Goal: Task Accomplishment & Management: Manage account settings

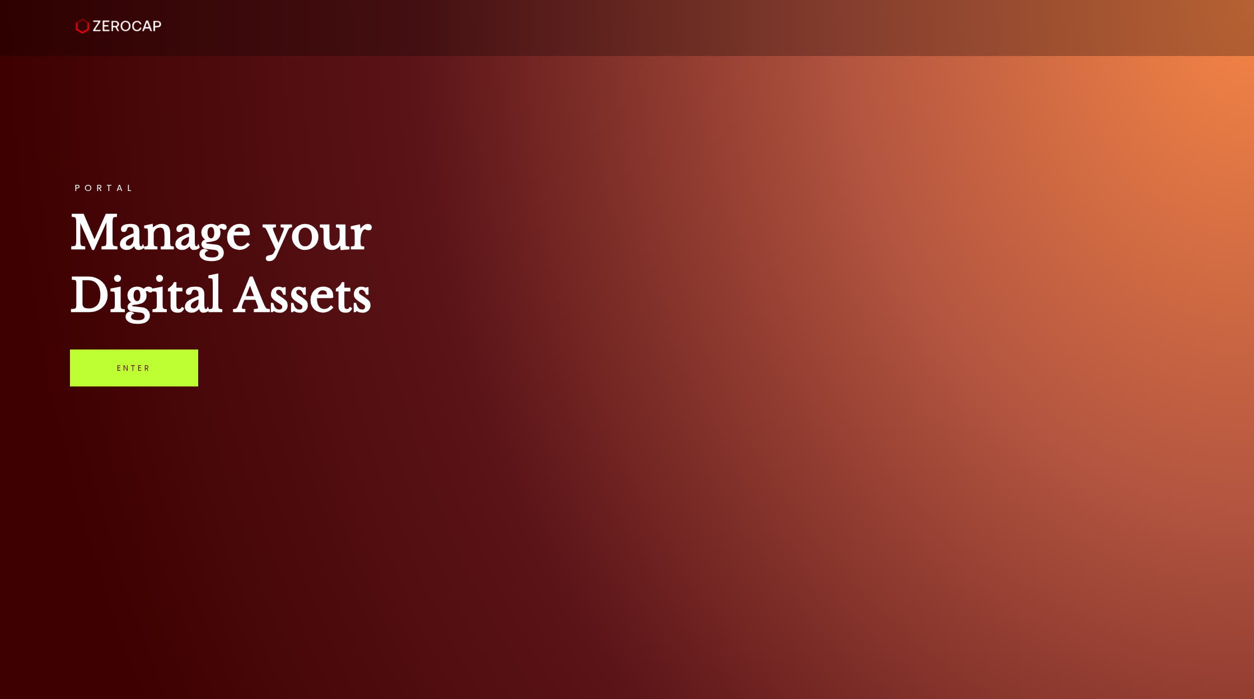
click at [150, 371] on link "Enter" at bounding box center [134, 367] width 128 height 37
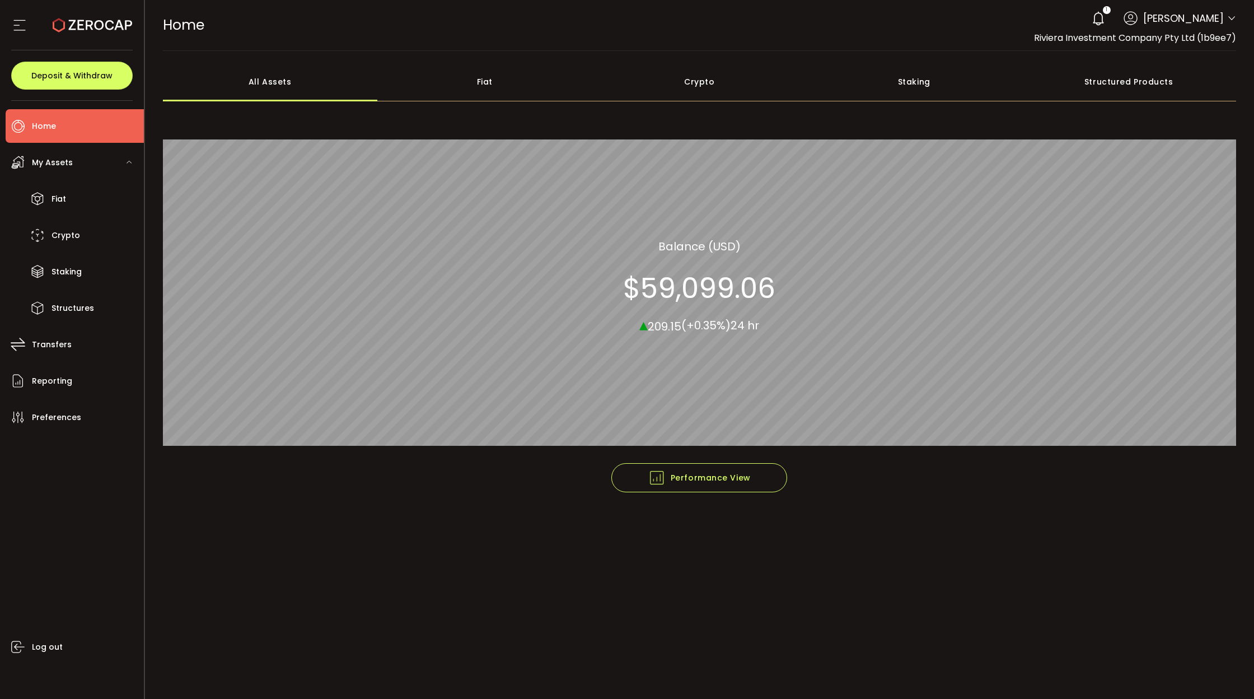
click at [681, 78] on div "Crypto" at bounding box center [699, 81] width 215 height 39
click at [760, 305] on section "$59,090.60" at bounding box center [700, 288] width 152 height 34
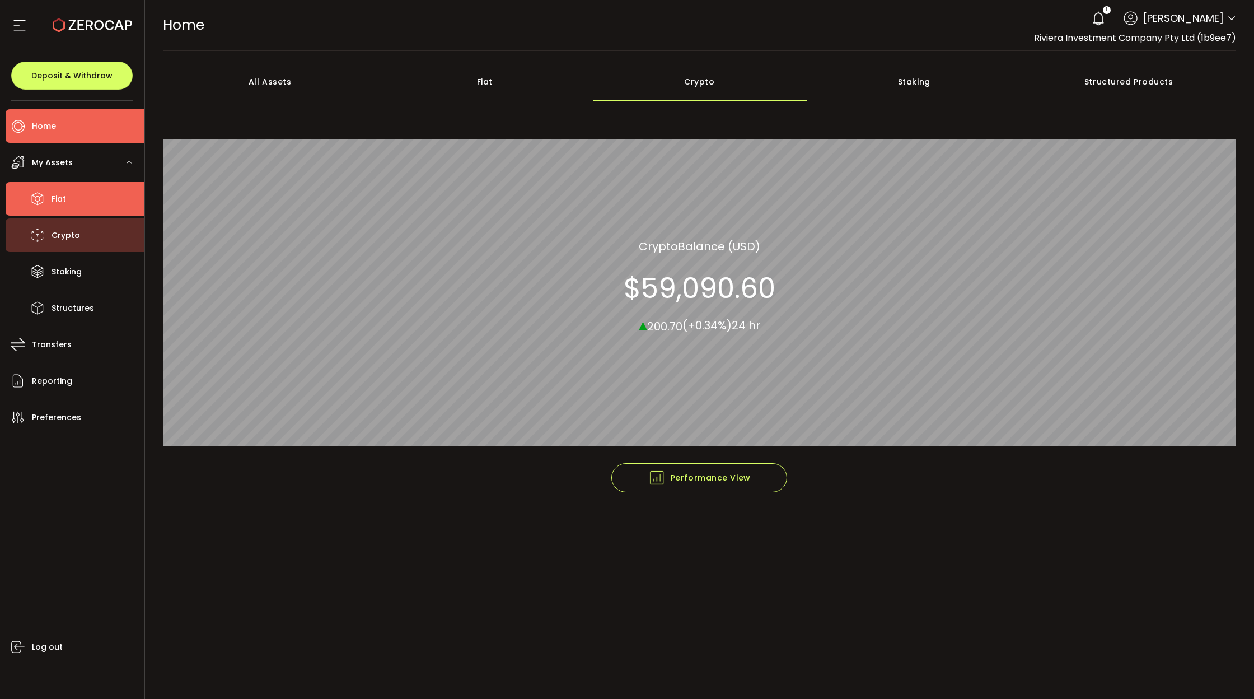
drag, startPoint x: 82, startPoint y: 210, endPoint x: 78, endPoint y: 228, distance: 17.7
click at [82, 211] on li "Fiat" at bounding box center [75, 199] width 138 height 34
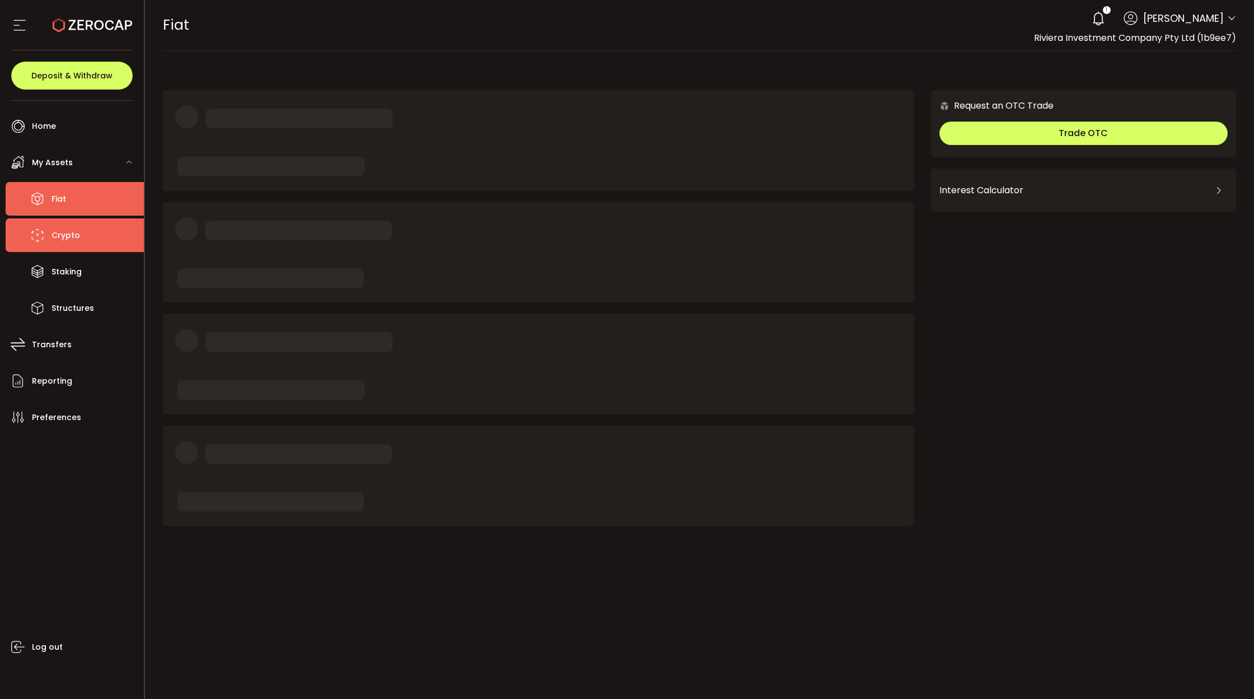
click at [78, 229] on li "Crypto" at bounding box center [75, 235] width 138 height 34
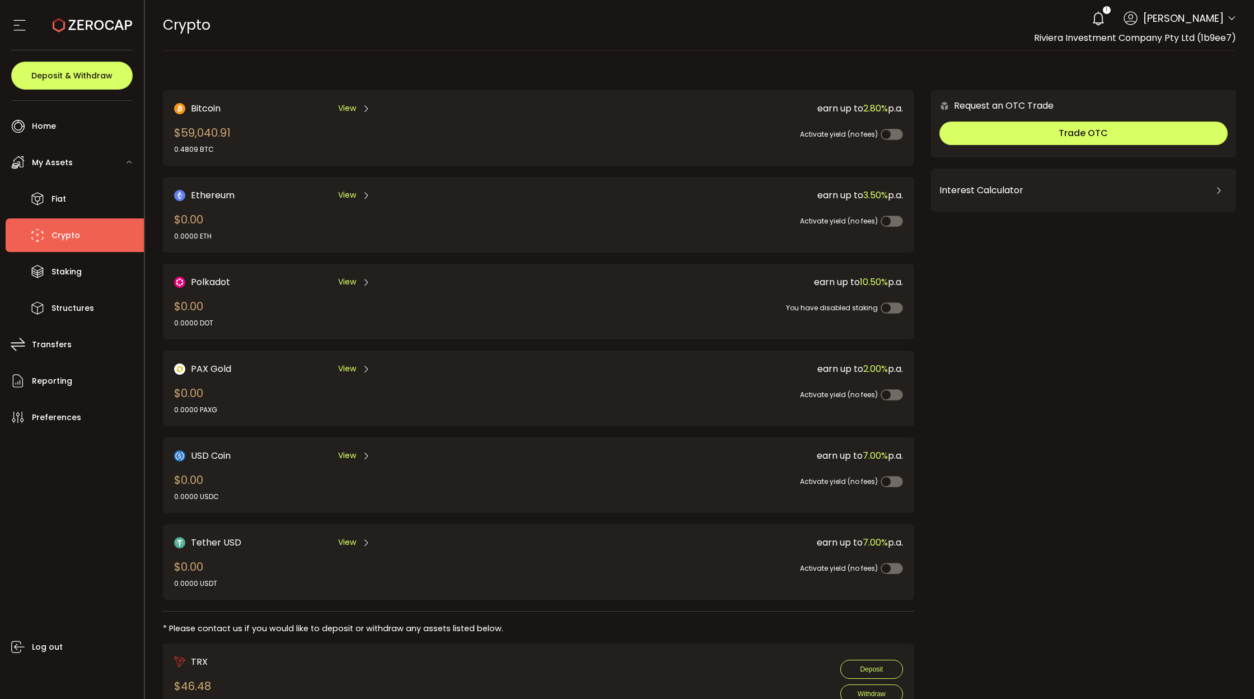
click at [338, 107] on span "View" at bounding box center [347, 108] width 18 height 12
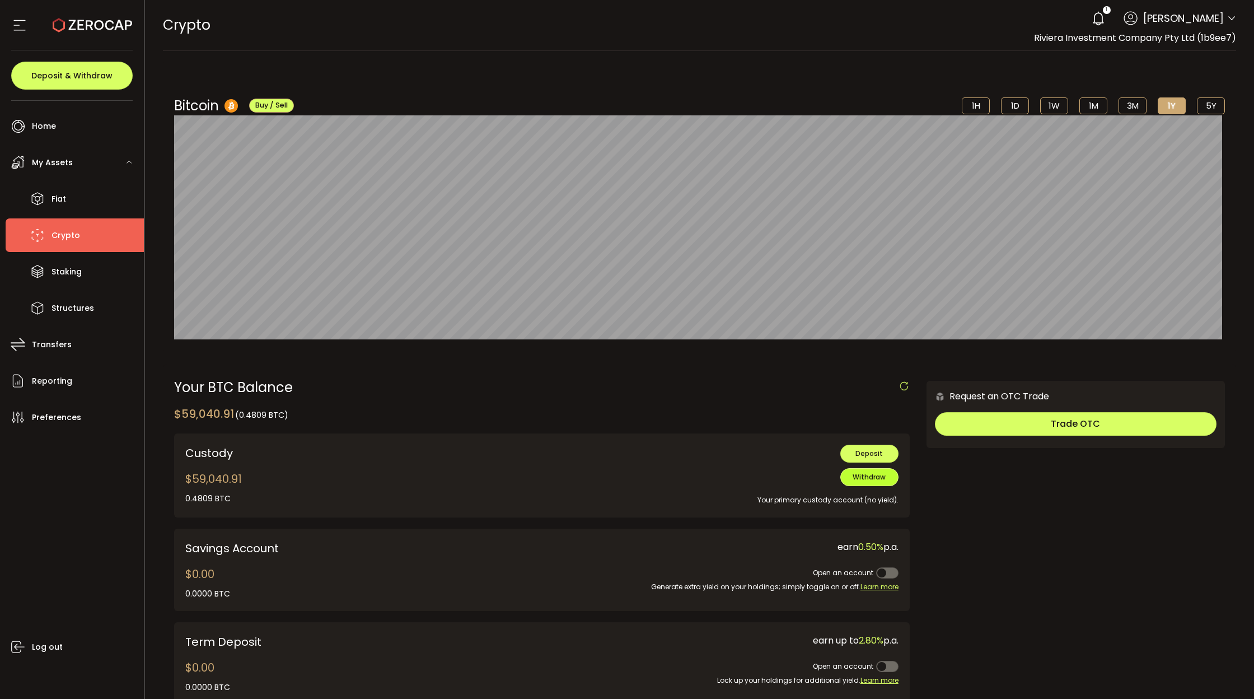
click at [869, 480] on span "Withdraw" at bounding box center [869, 477] width 33 height 10
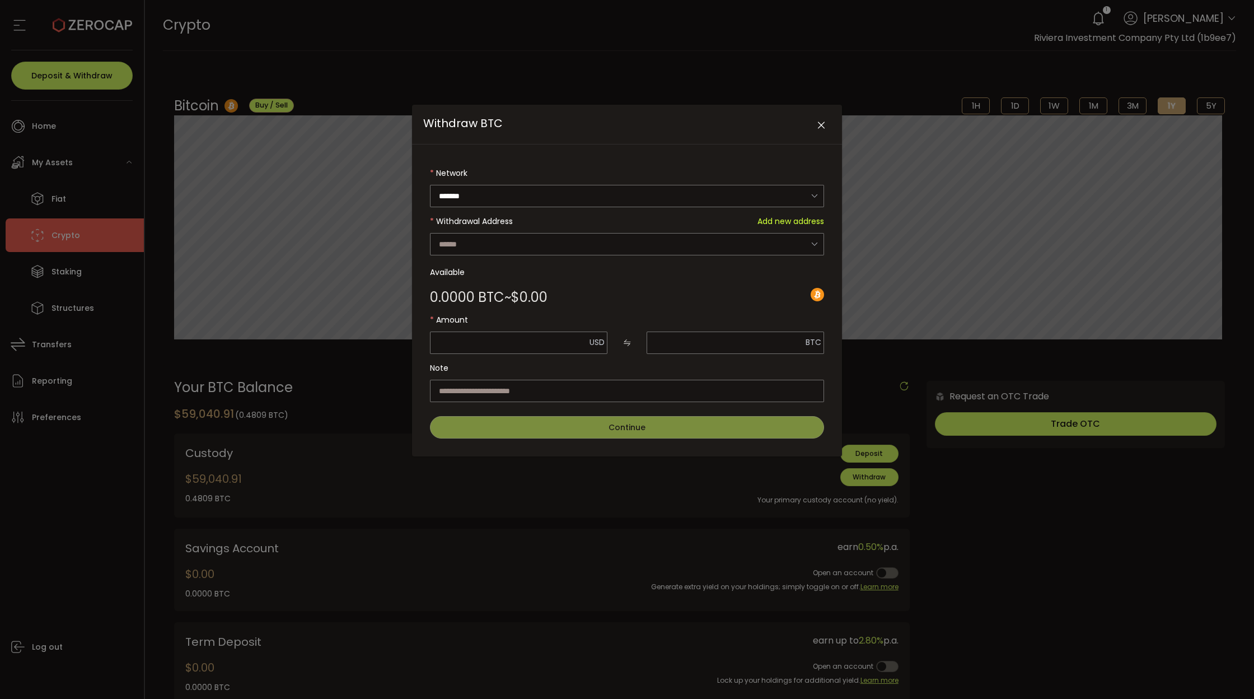
click at [1050, 595] on div "Withdraw BTC Network ******* Bitcoin Withdrawal Address Add new address Rivieri…" at bounding box center [627, 349] width 1254 height 699
click at [818, 127] on button "Close" at bounding box center [821, 126] width 20 height 20
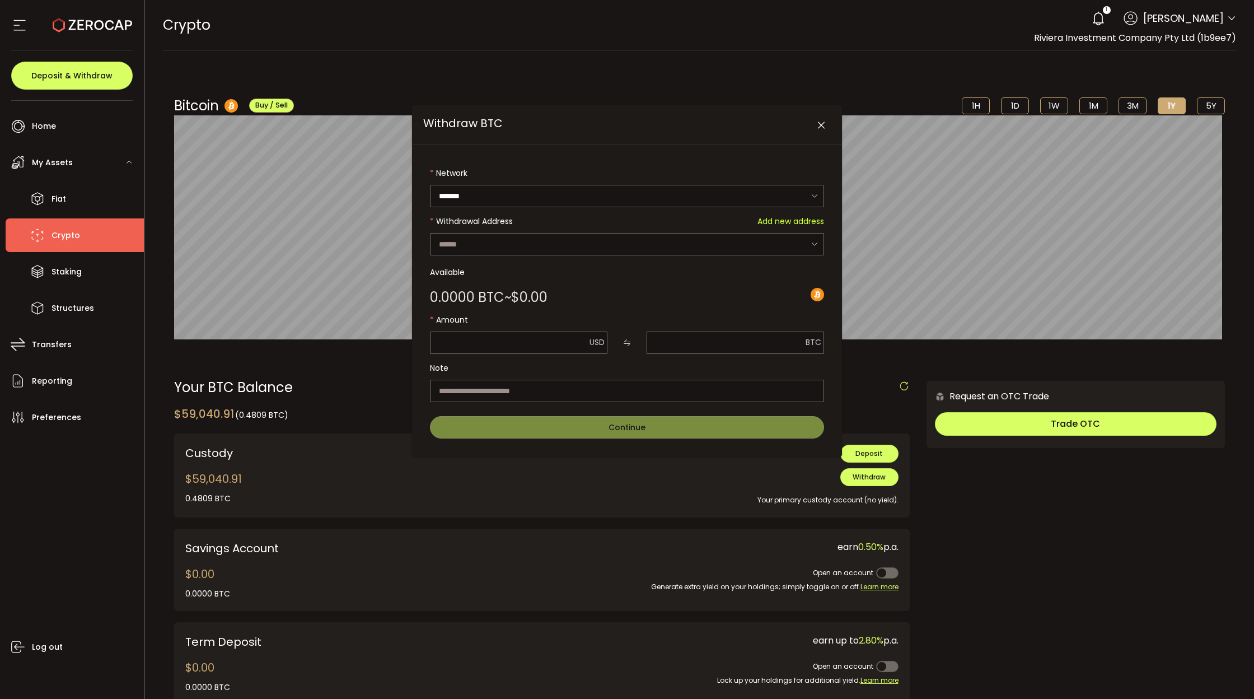
click at [827, 120] on button "Close" at bounding box center [821, 126] width 20 height 20
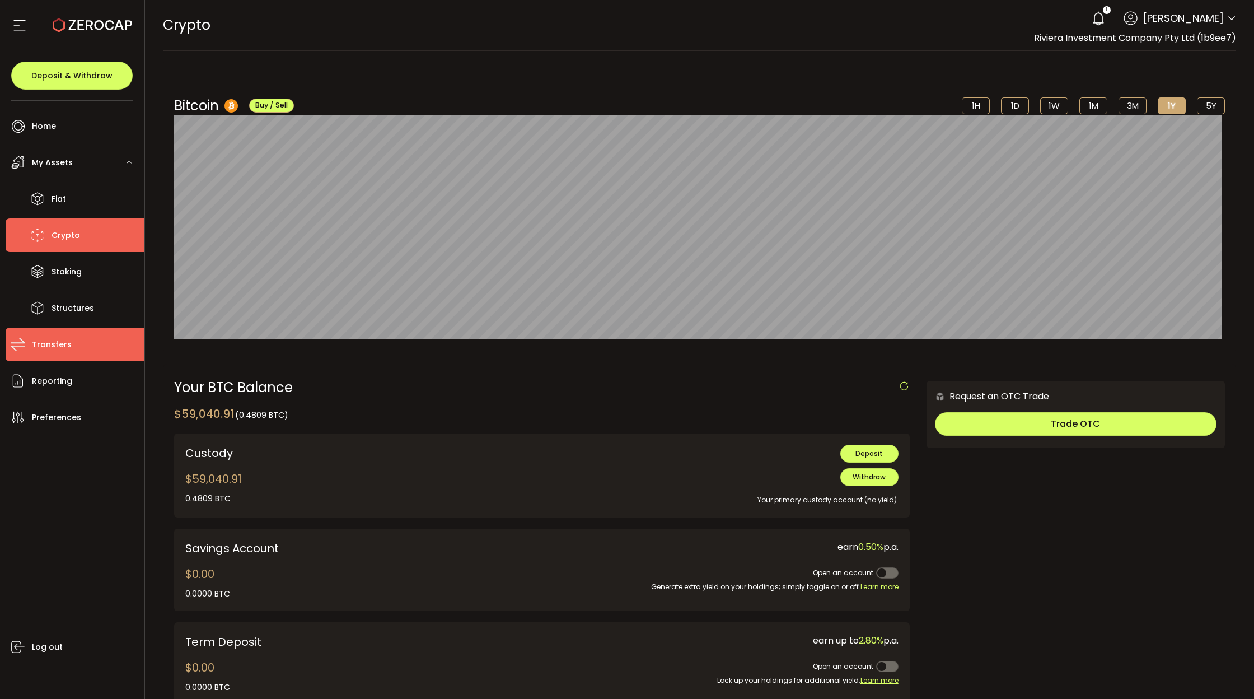
click at [74, 347] on li "Transfers" at bounding box center [75, 344] width 138 height 34
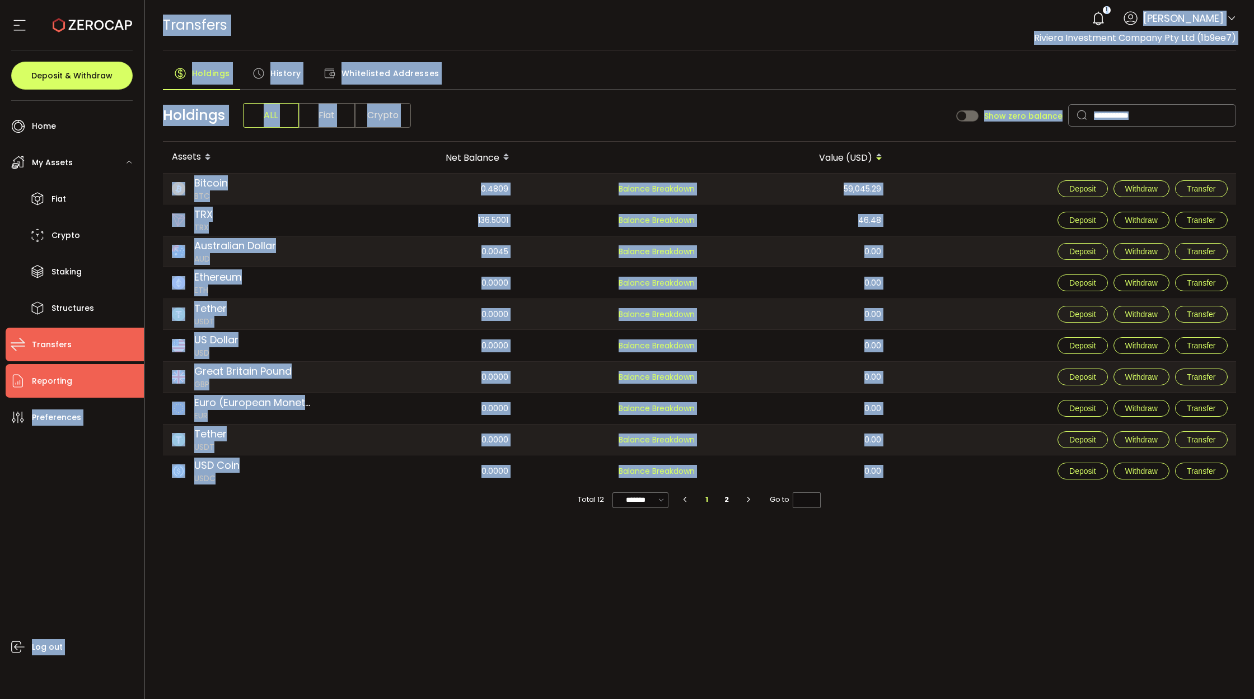
drag, startPoint x: 87, startPoint y: 380, endPoint x: 450, endPoint y: 524, distance: 390.4
click at [424, 527] on div "Confirmation Confirmation Confirm Cancel Deposit & Withdraw Home Trading My Ass…" at bounding box center [627, 349] width 1254 height 699
click at [448, 567] on div "PDF is being processed and will download to your computer TRANSFERS Buy Power $…" at bounding box center [699, 349] width 1109 height 699
